Goal: Task Accomplishment & Management: Manage account settings

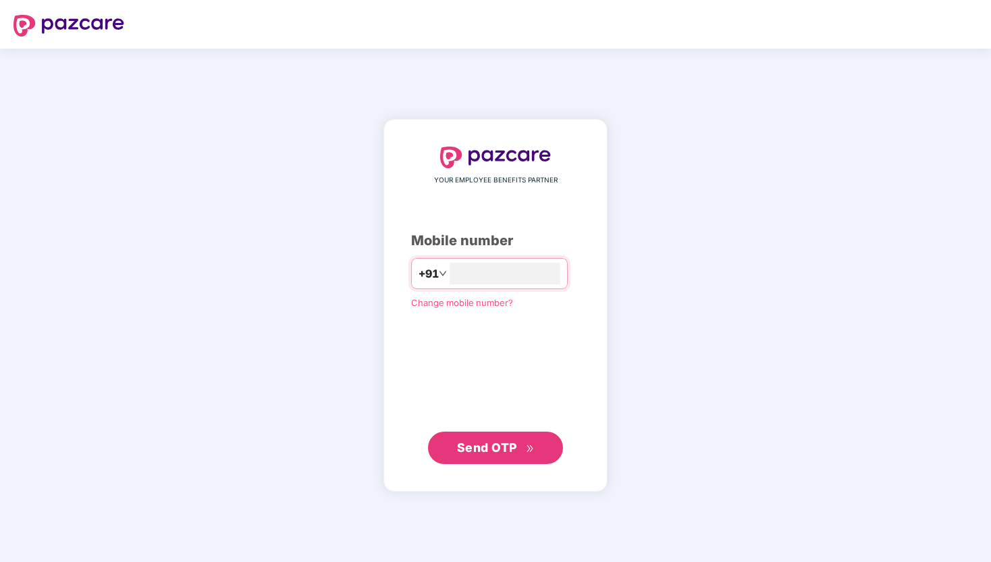
type input "**********"
click at [485, 454] on span "Send OTP" at bounding box center [496, 446] width 78 height 19
